Goal: Navigation & Orientation: Find specific page/section

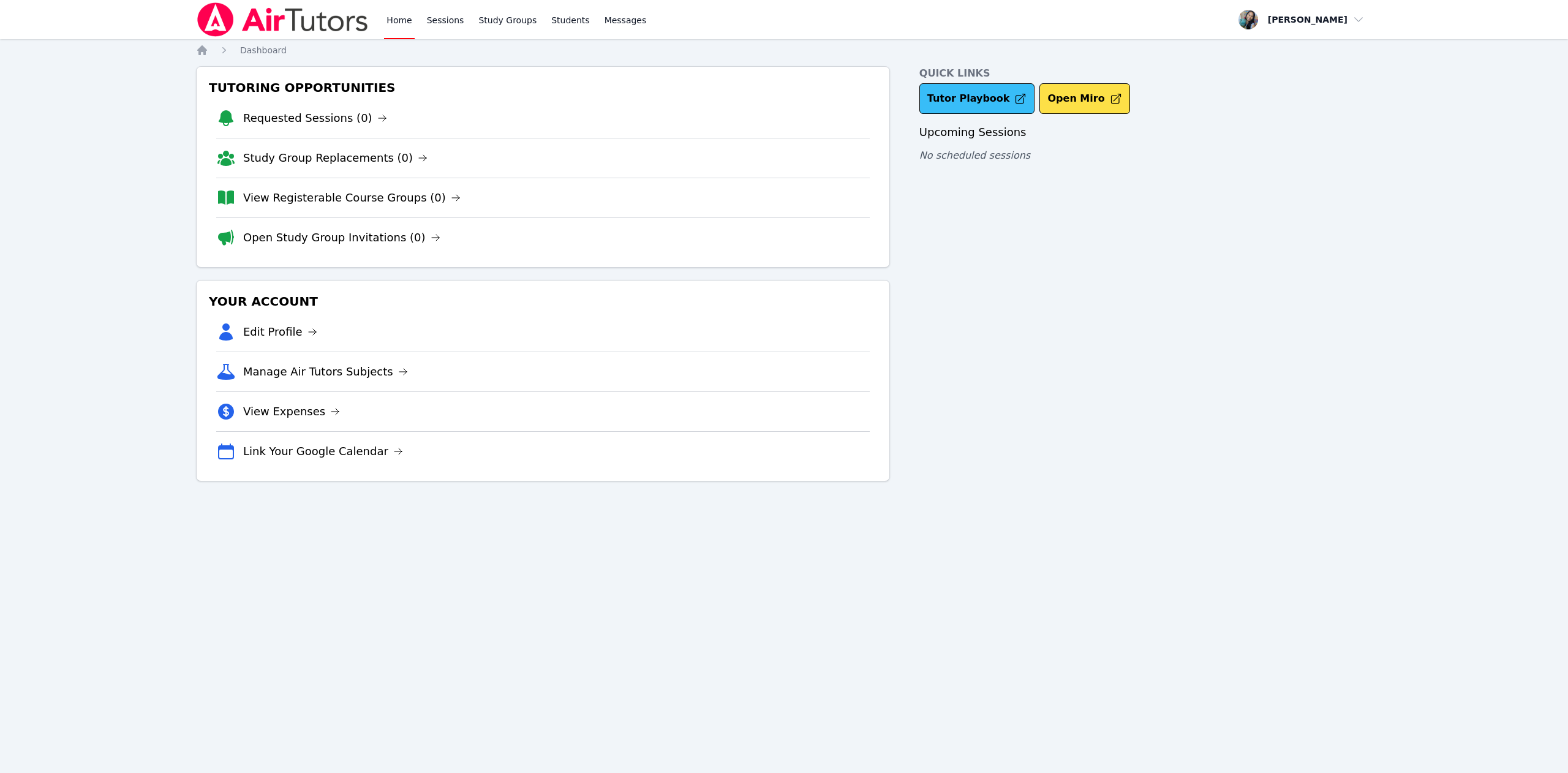
click at [973, 99] on link "Tutor Playbook" at bounding box center [978, 98] width 116 height 31
